Goal: Transaction & Acquisition: Purchase product/service

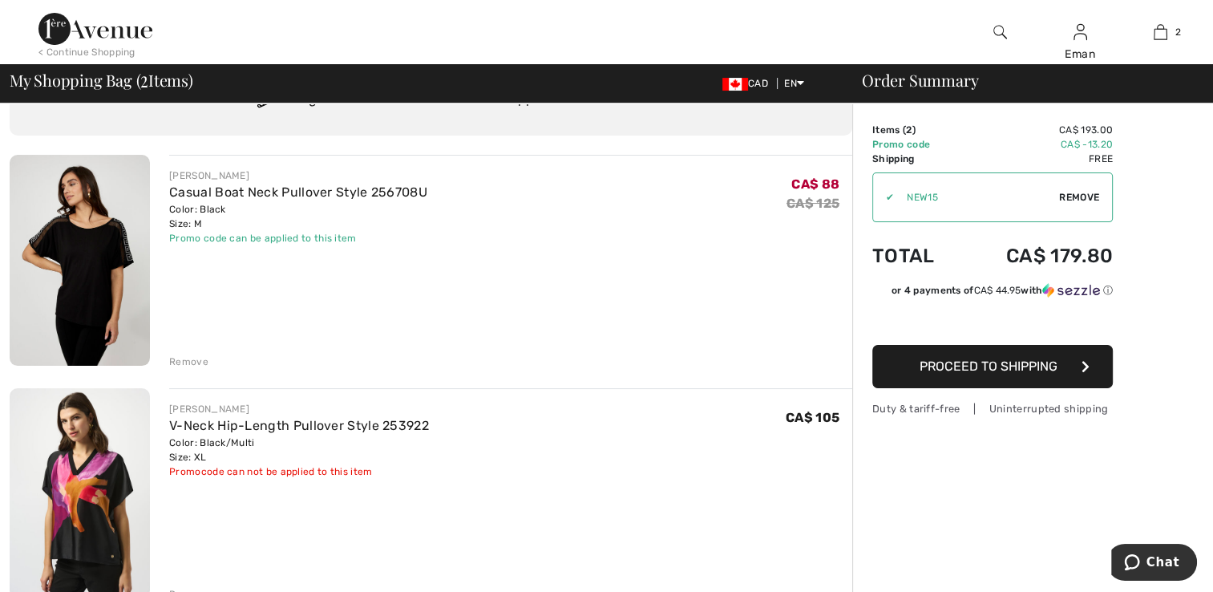
scroll to position [321, 0]
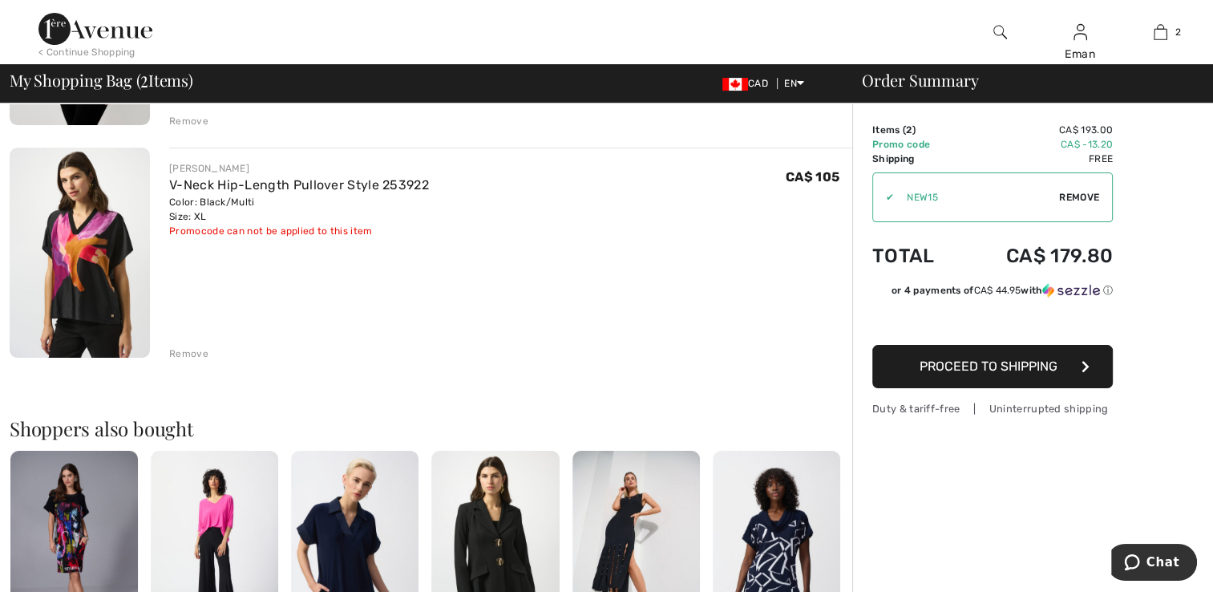
click at [60, 277] on img at bounding box center [80, 253] width 140 height 210
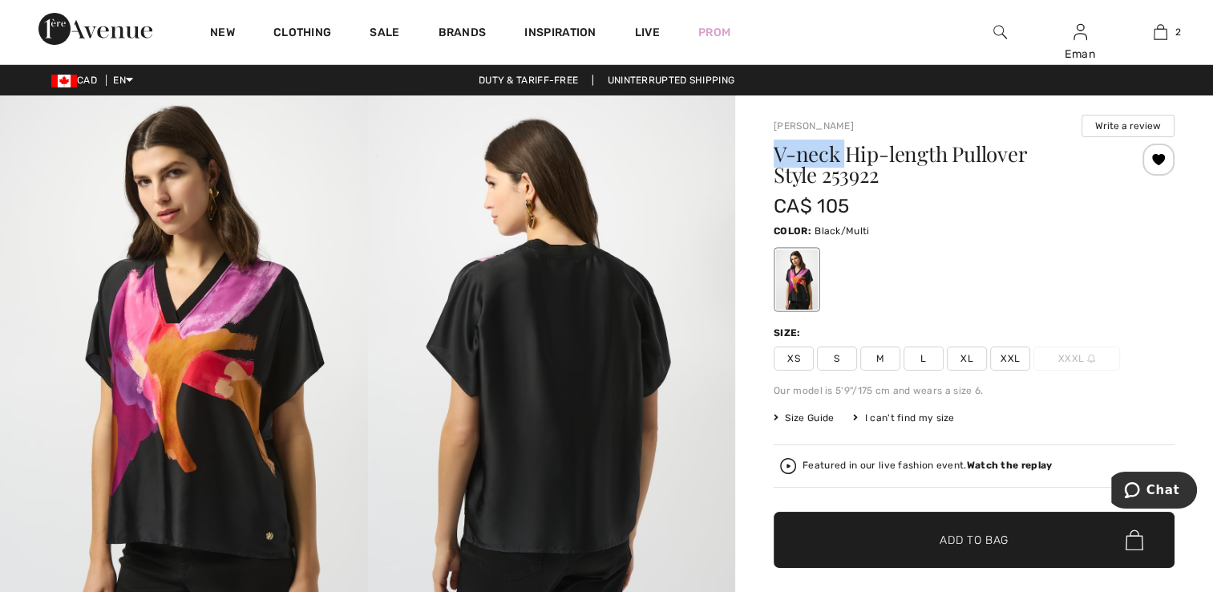
drag, startPoint x: 775, startPoint y: 156, endPoint x: 847, endPoint y: 160, distance: 73.0
click at [847, 160] on h1 "V-neck Hip-length Pullover Style 253922" at bounding box center [941, 165] width 334 height 42
drag, startPoint x: 847, startPoint y: 160, endPoint x: 856, endPoint y: 173, distance: 16.2
click at [856, 173] on h1 "V-neck Hip-length Pullover Style 253922" at bounding box center [941, 165] width 334 height 42
drag, startPoint x: 856, startPoint y: 173, endPoint x: 841, endPoint y: 177, distance: 15.8
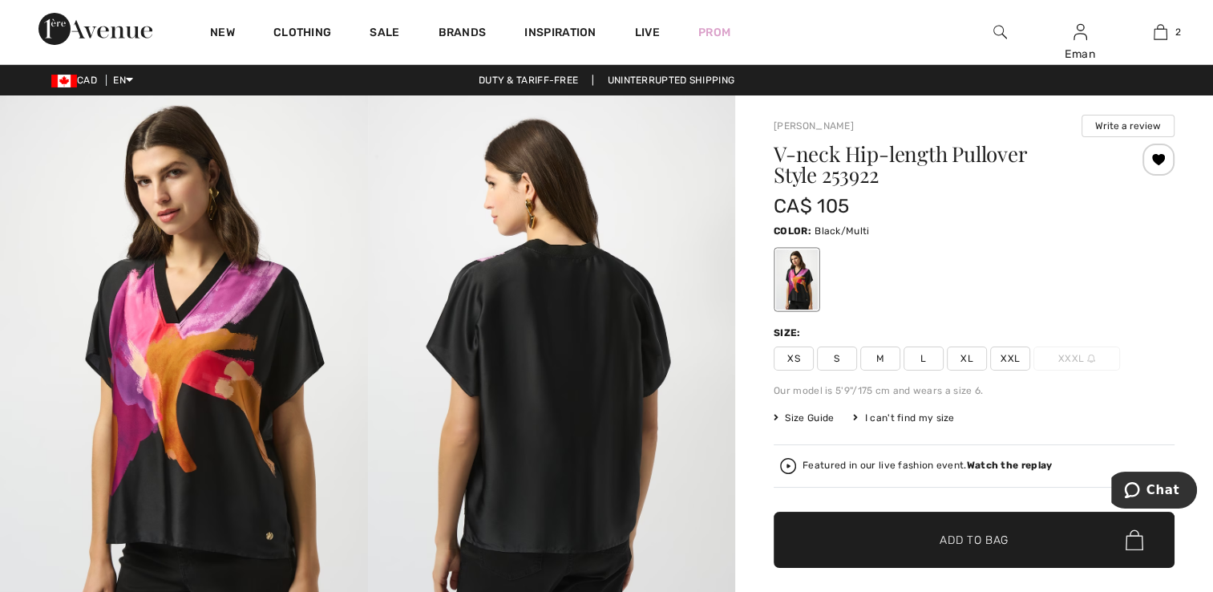
click at [841, 177] on h1 "V-neck Hip-length Pullover Style 253922" at bounding box center [941, 165] width 334 height 42
copy h1 "253922"
